Goal: Information Seeking & Learning: Learn about a topic

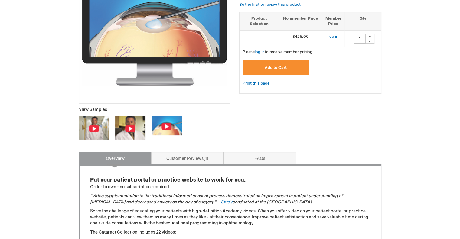
scroll to position [181, 0]
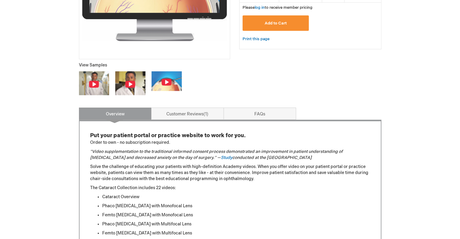
click at [172, 85] on img at bounding box center [167, 80] width 30 height 19
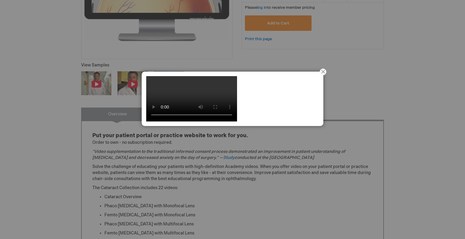
click at [263, 197] on div at bounding box center [232, 119] width 465 height 239
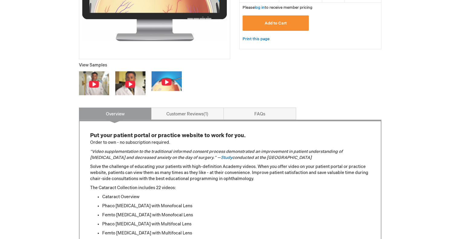
click at [132, 82] on img at bounding box center [130, 84] width 11 height 8
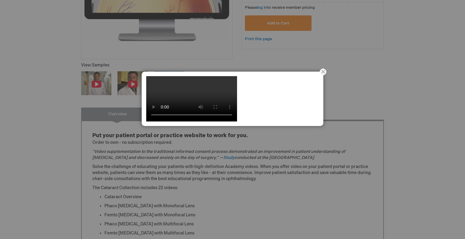
click at [112, 89] on div at bounding box center [232, 119] width 465 height 239
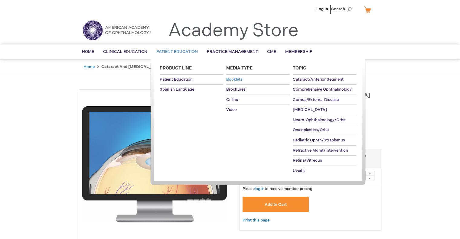
click at [233, 75] on link "Booklets" at bounding box center [258, 80] width 64 height 10
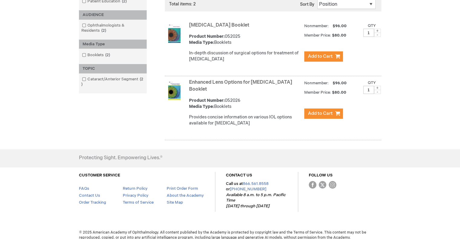
scroll to position [122, 0]
